Goal: Check status: Check status

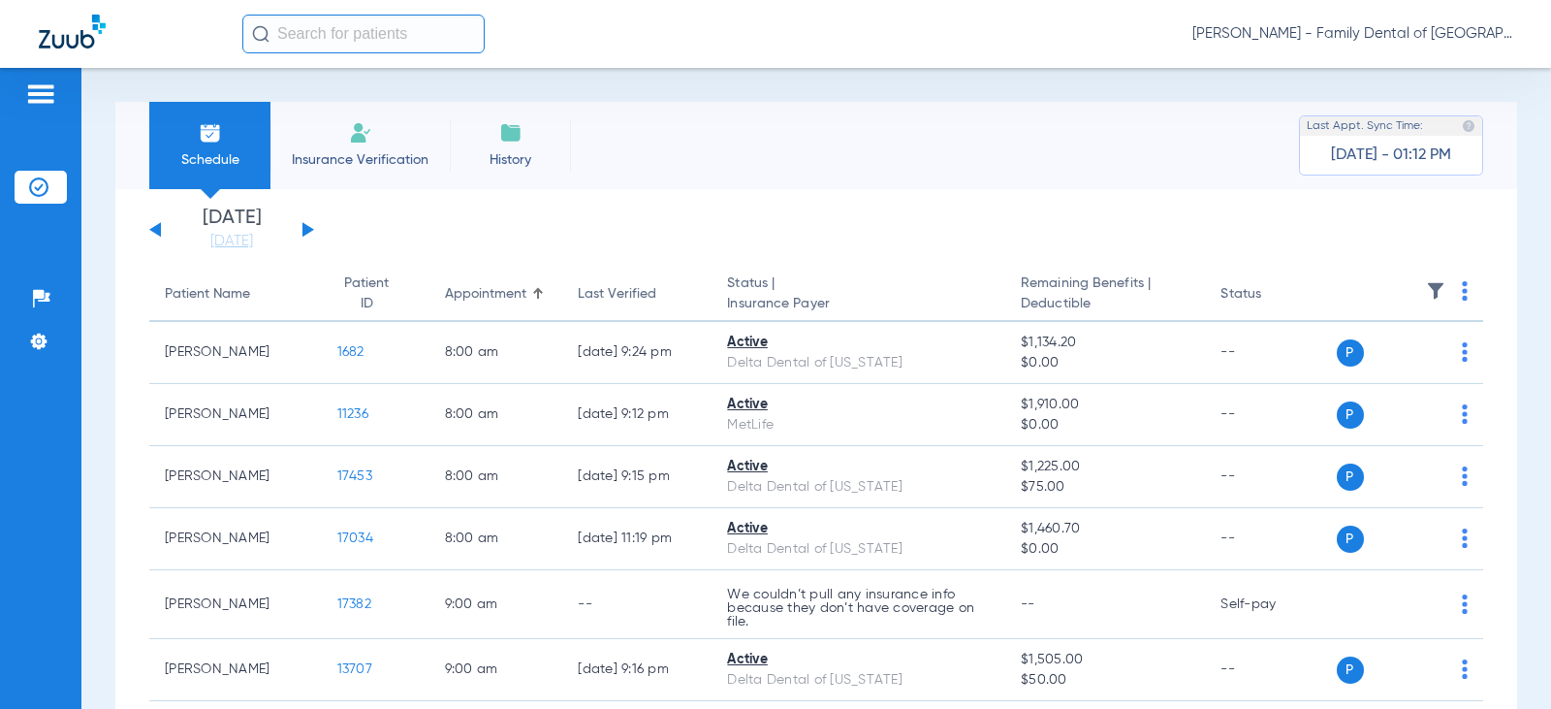
click at [304, 226] on button at bounding box center [309, 229] width 12 height 15
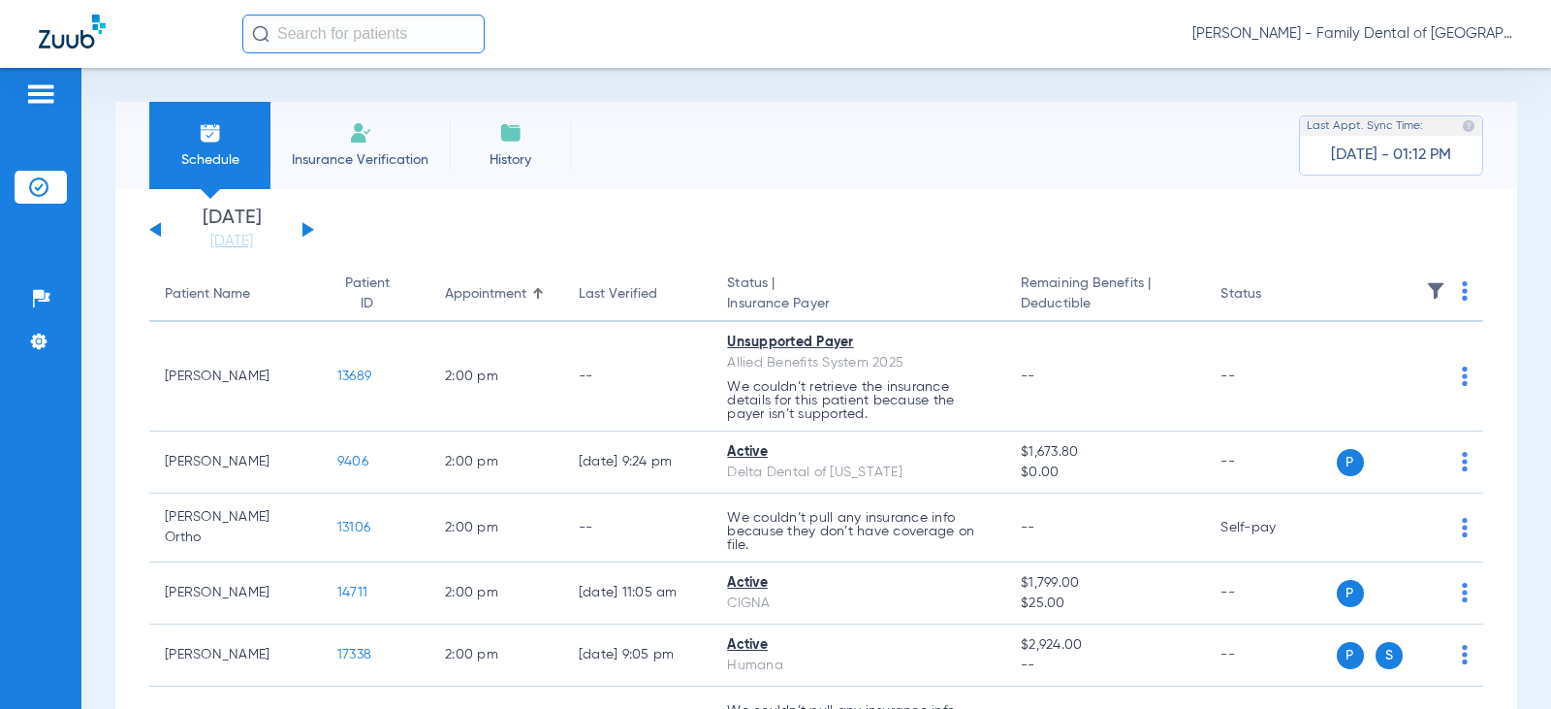
click at [304, 226] on button at bounding box center [309, 229] width 12 height 15
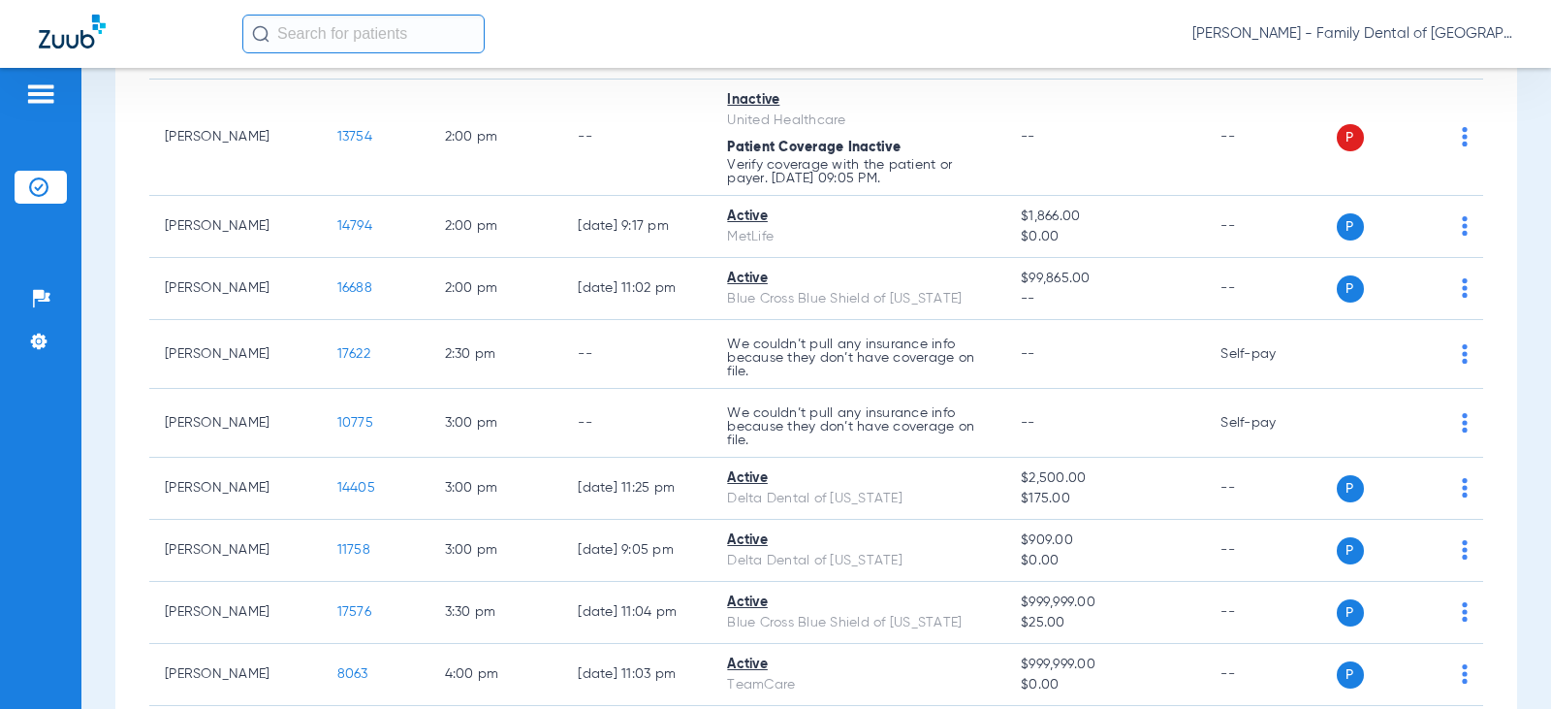
scroll to position [1551, 0]
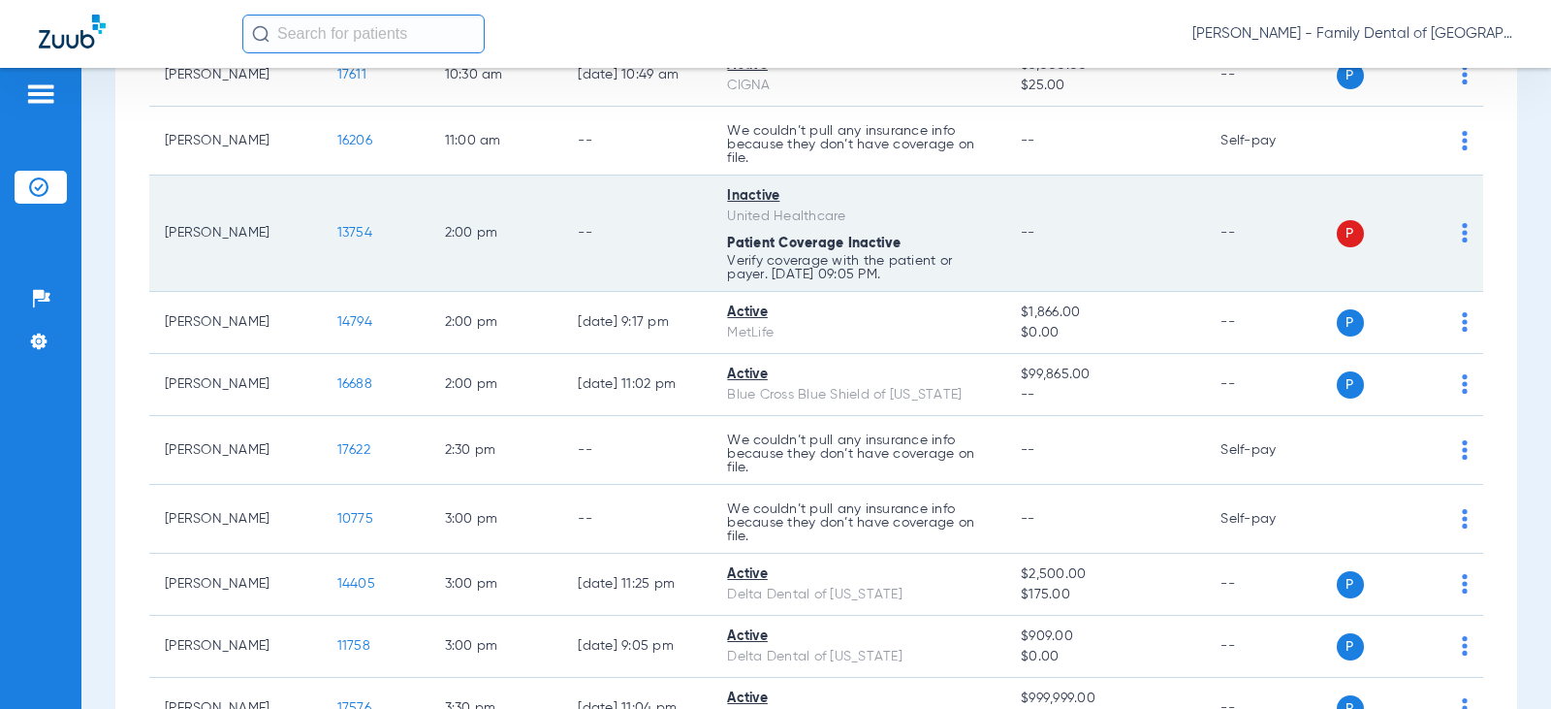
click at [337, 236] on span "13754" at bounding box center [354, 233] width 35 height 14
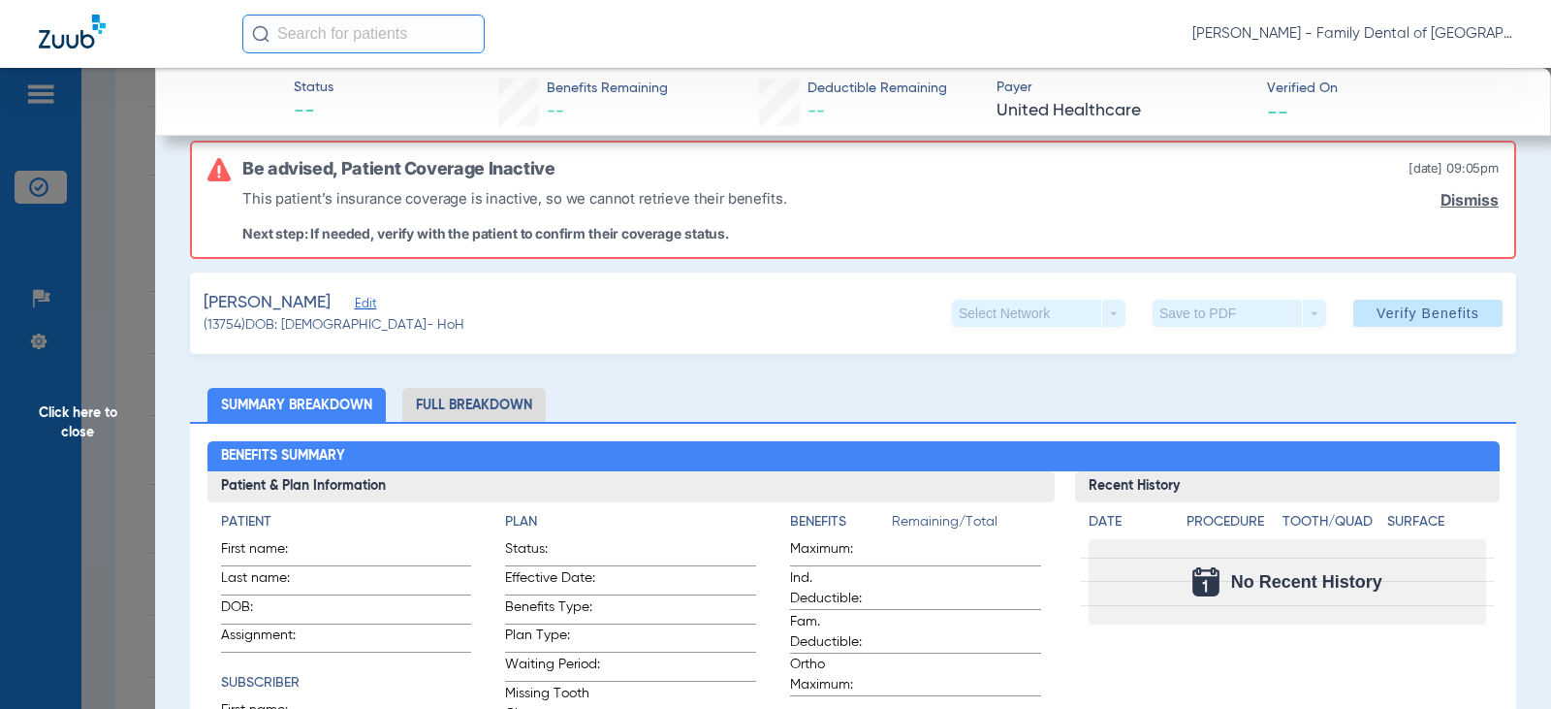
scroll to position [0, 0]
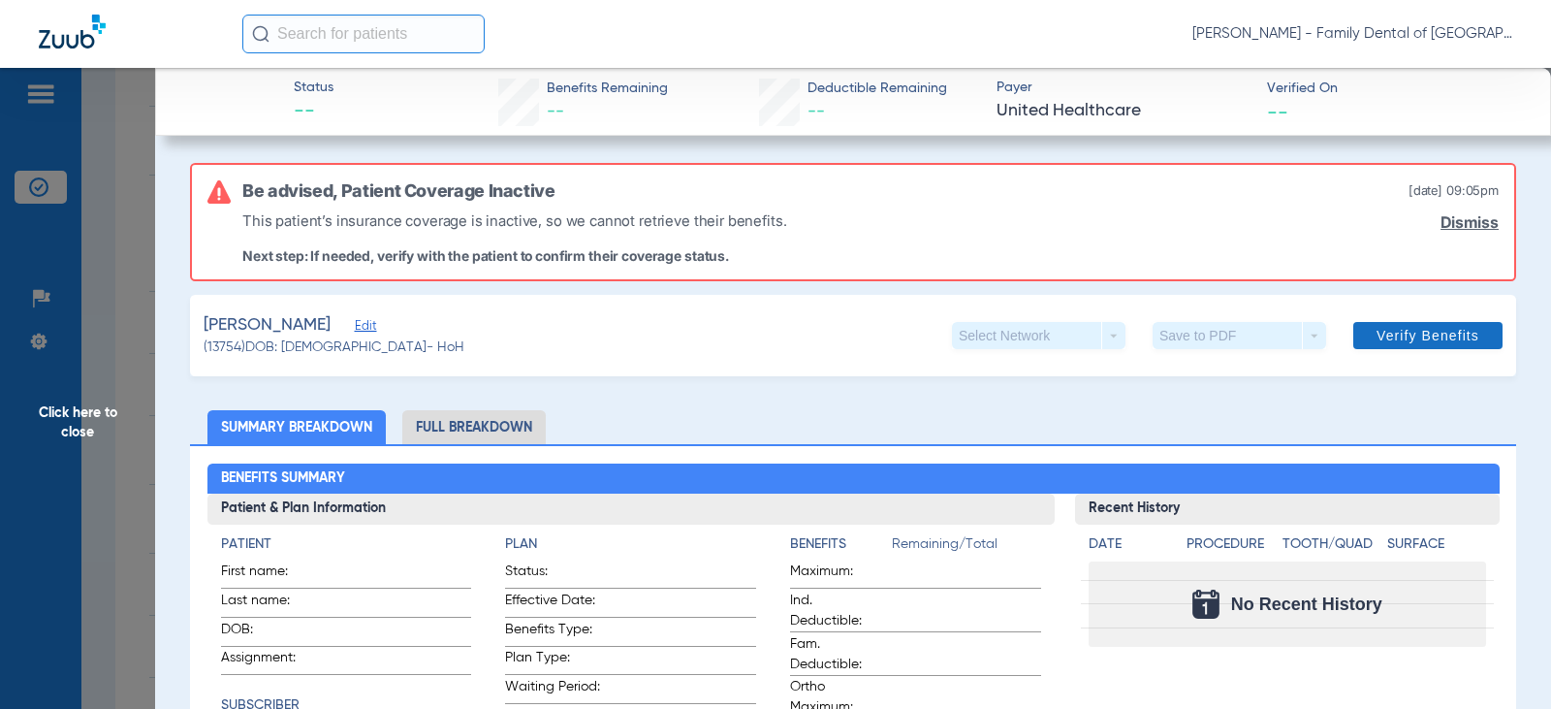
click at [1399, 337] on span "Verify Benefits" at bounding box center [1428, 336] width 103 height 16
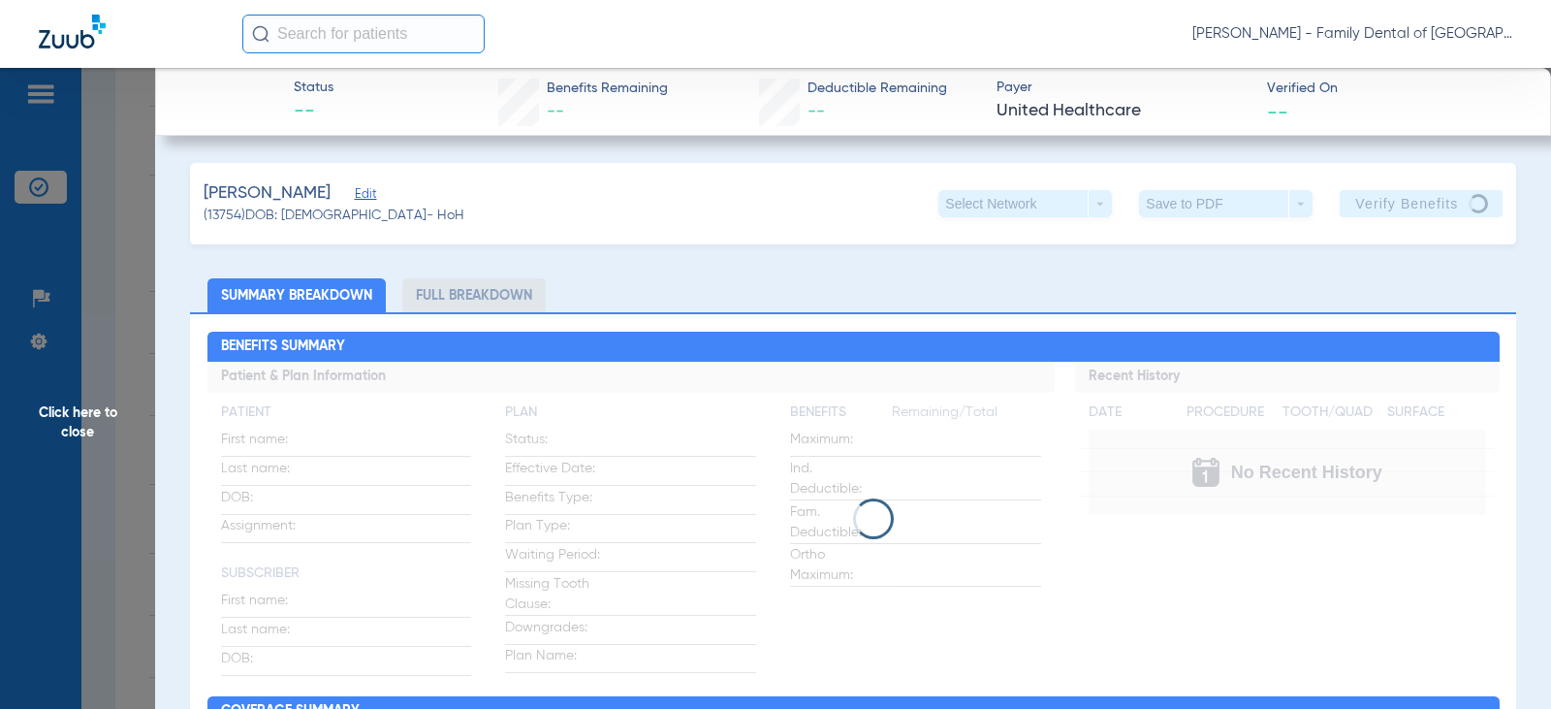
click at [372, 195] on span "Edit" at bounding box center [363, 196] width 17 height 18
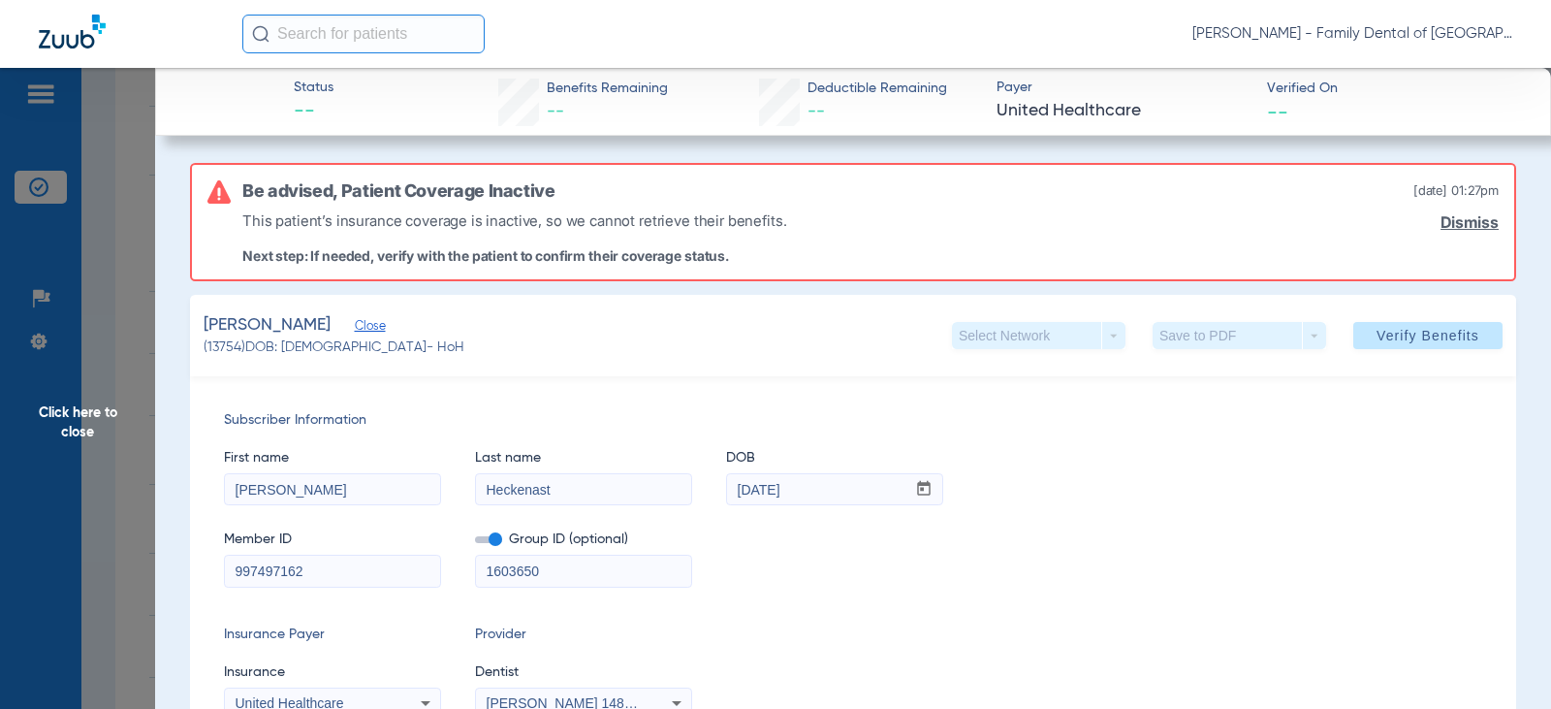
click at [68, 416] on span "Click here to close" at bounding box center [77, 422] width 155 height 709
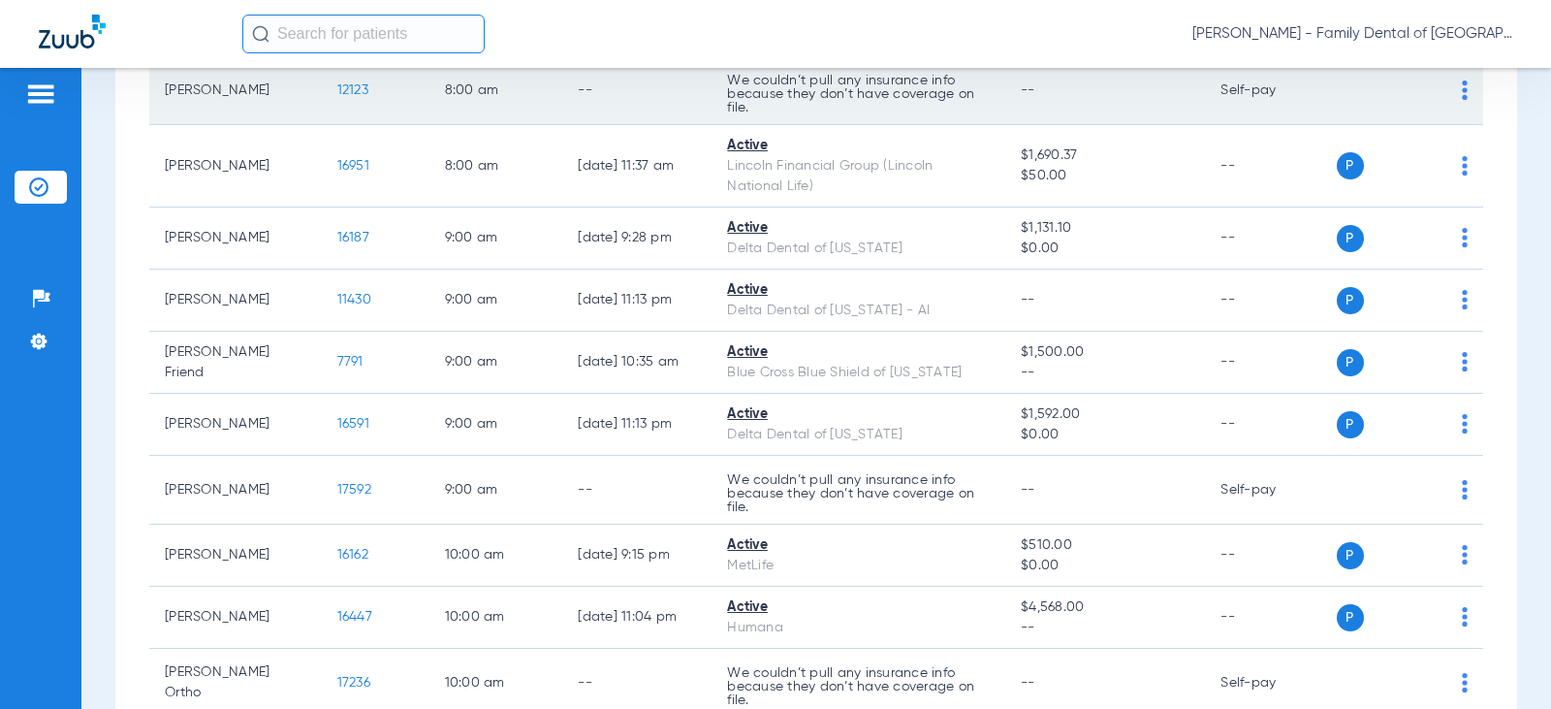
scroll to position [582, 0]
